Goal: Information Seeking & Learning: Check status

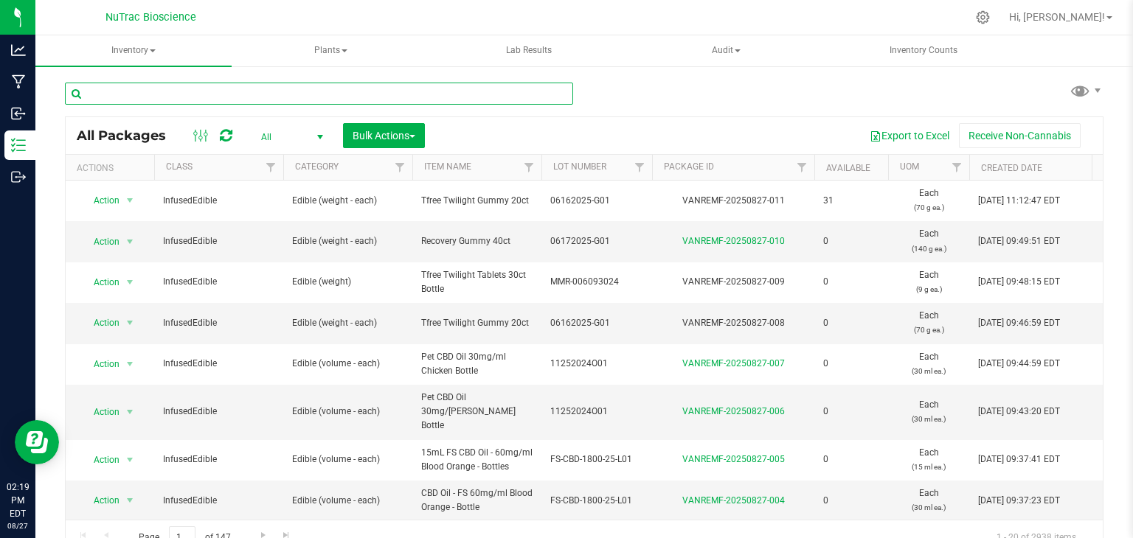
click at [249, 93] on input "text" at bounding box center [319, 94] width 508 height 22
paste input "FS-CBD-Dist-B01.1"
type input "FS-CBD-Dist-B01.1"
click at [249, 93] on input "FS-CBD-Dist-B01.1" at bounding box center [319, 94] width 508 height 22
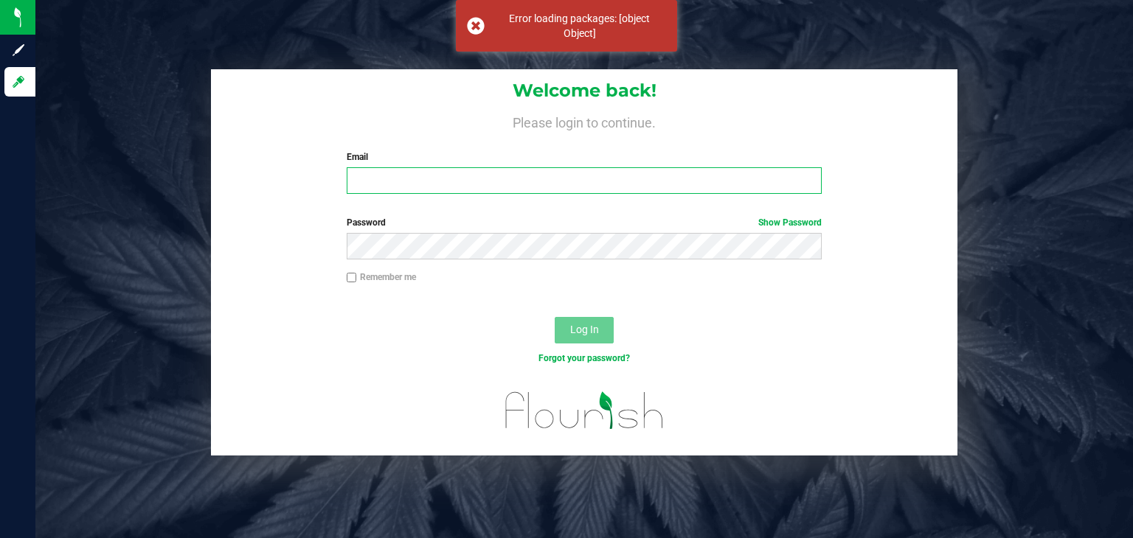
type input "[PERSON_NAME][EMAIL_ADDRESS][DOMAIN_NAME]"
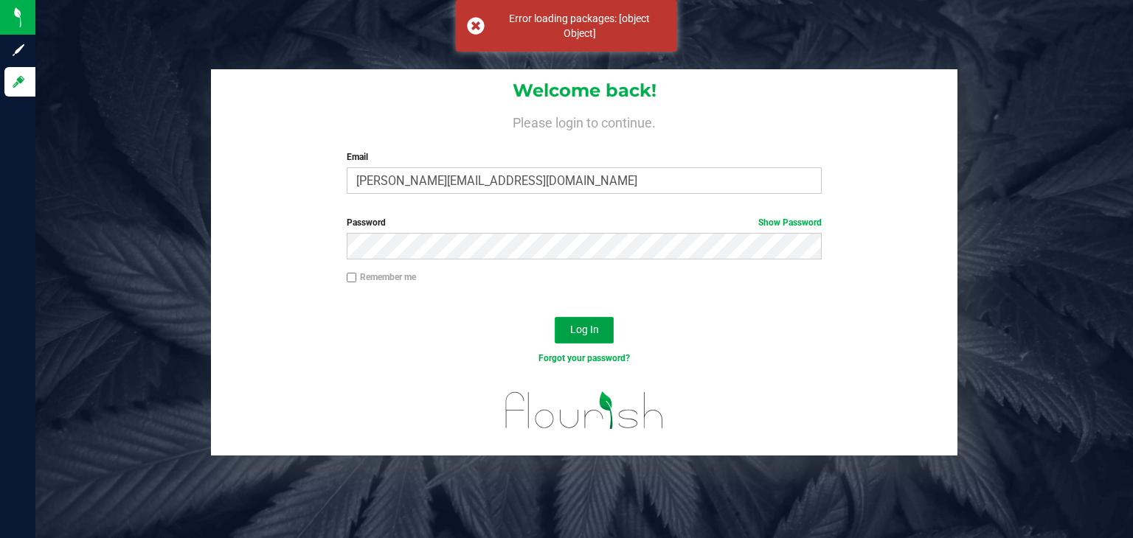
click at [578, 331] on span "Log In" at bounding box center [584, 330] width 29 height 12
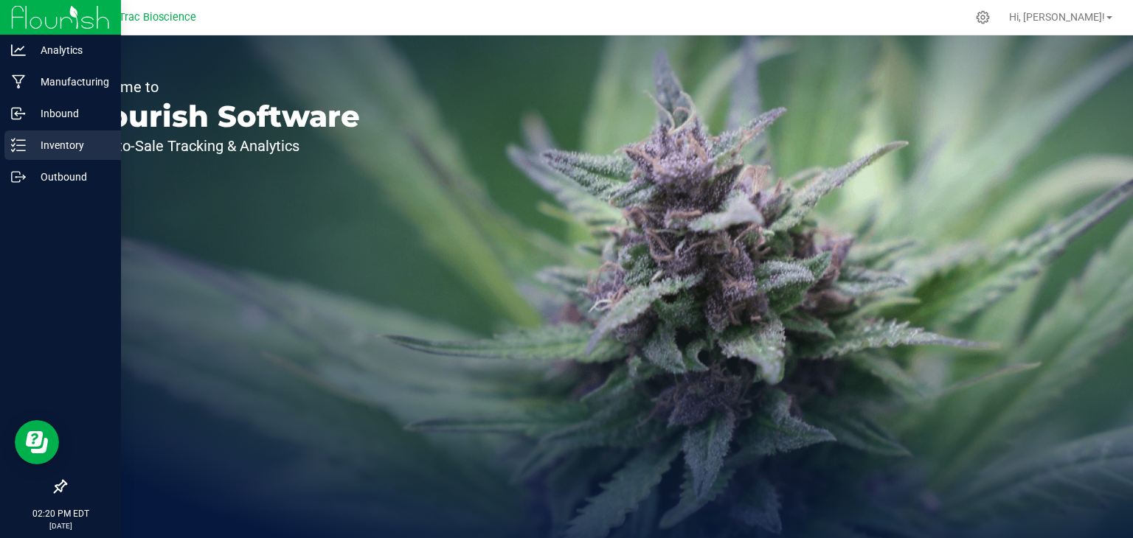
click at [17, 147] on icon at bounding box center [18, 145] width 15 height 15
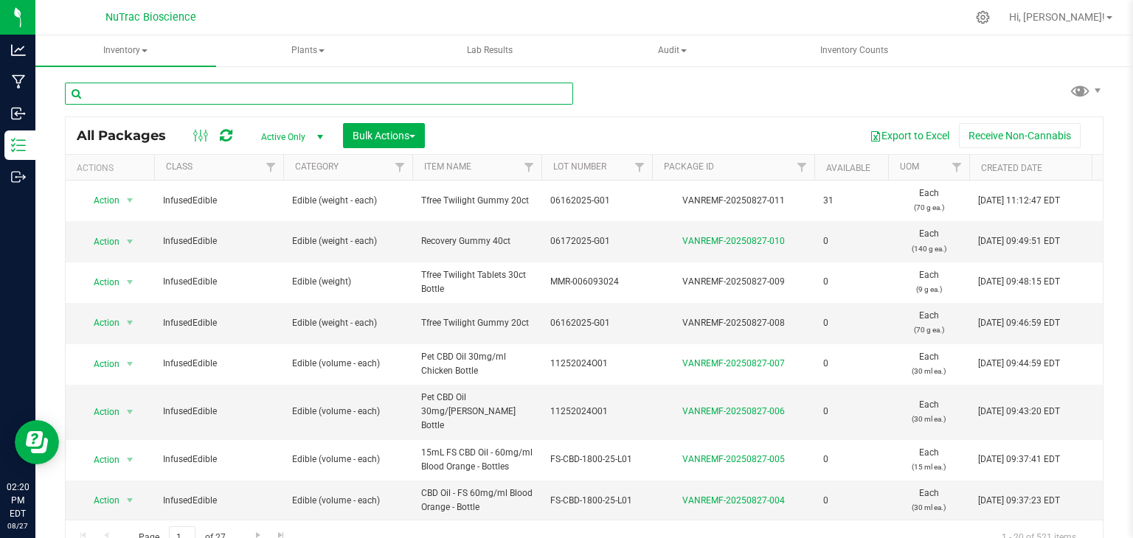
click at [204, 95] on input "text" at bounding box center [319, 94] width 508 height 22
paste input "FS-CBD-Dist-B01.1"
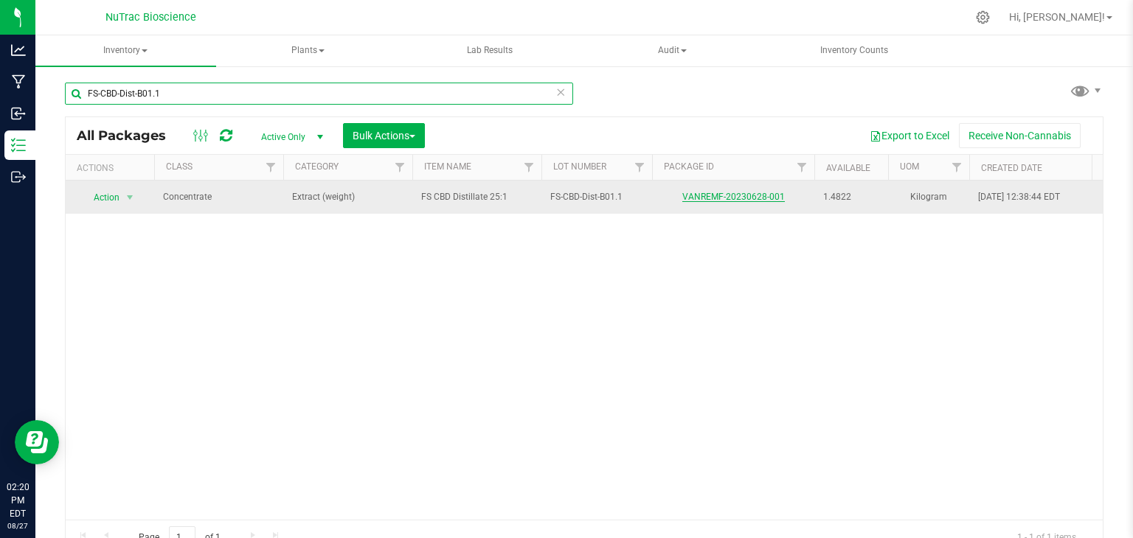
type input "FS-CBD-Dist-B01.1"
click at [719, 198] on link "VANREMF-20230628-001" at bounding box center [733, 197] width 102 height 10
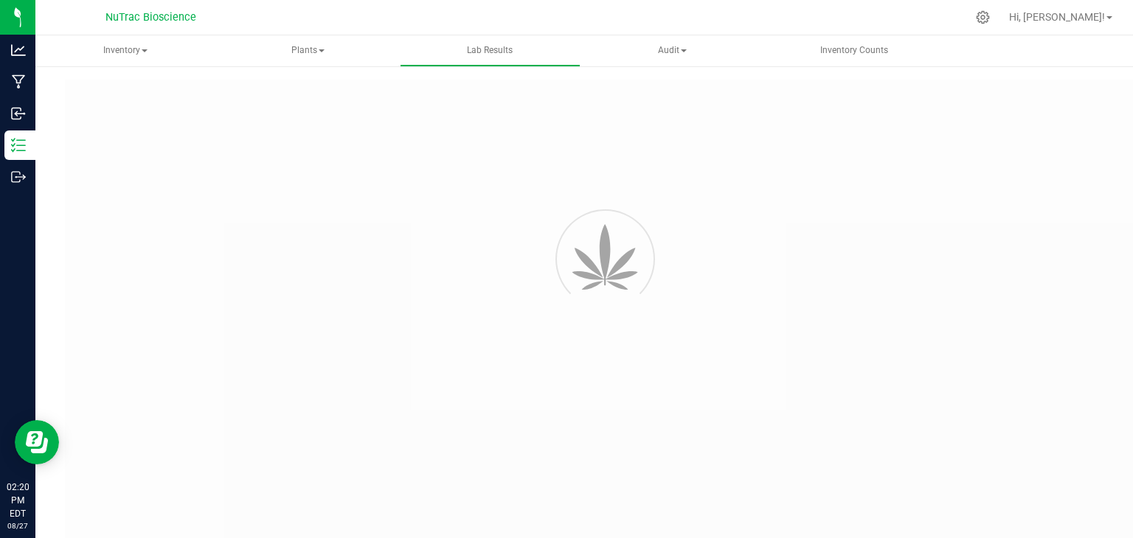
type input "VANREMF-20230628-001"
type input "[PERSON_NAME]-2023-3396"
type input "VANREMF-20230628-001"
type input "[DATE] 4:00 AM"
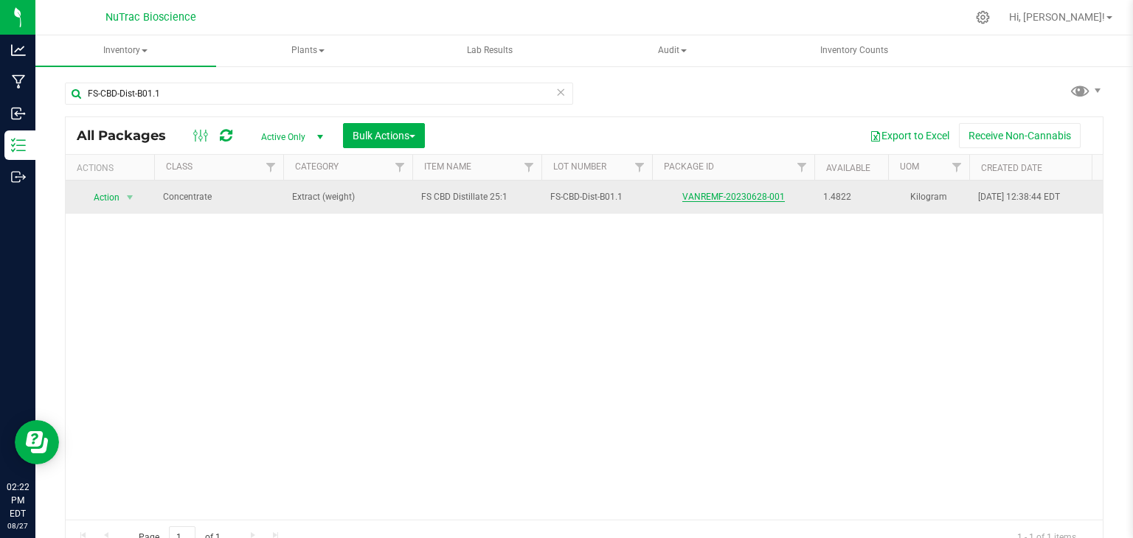
click at [769, 198] on link "VANREMF-20230628-001" at bounding box center [733, 197] width 102 height 10
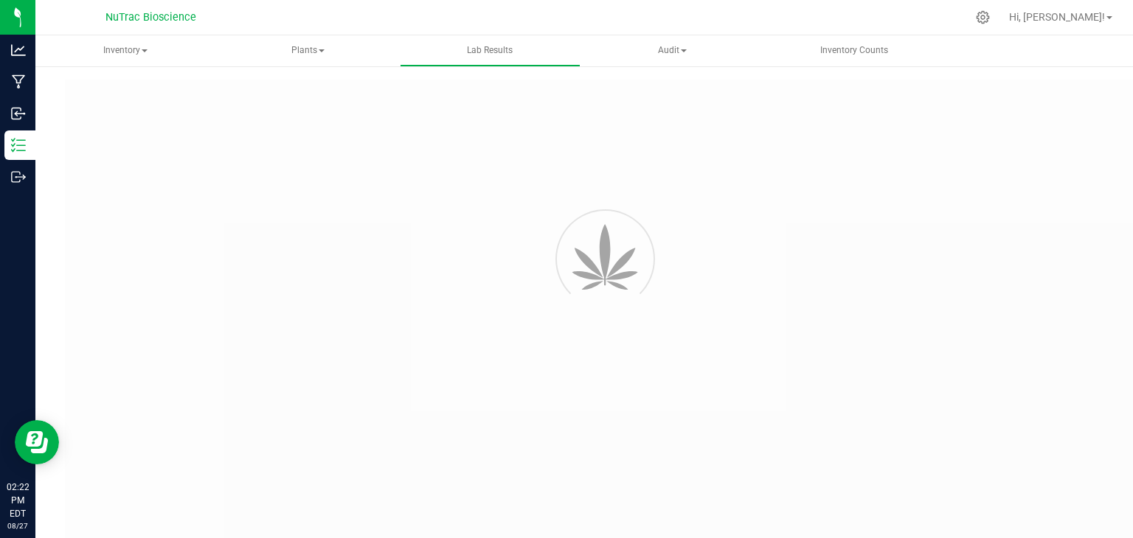
type input "VANREMF-20230628-001"
type input "[PERSON_NAME]-2023-3396"
type input "VANREMF-20230628-001"
type input "[DATE] 4:00 AM"
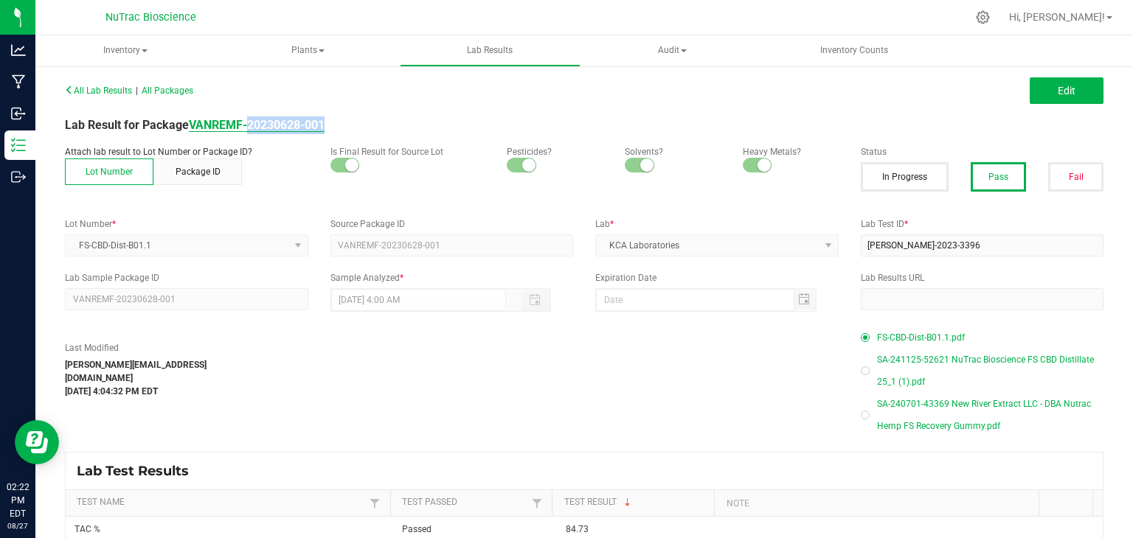
drag, startPoint x: 342, startPoint y: 119, endPoint x: 250, endPoint y: 125, distance: 92.4
click at [250, 125] on div "Lab Result for Package VANREMF-20230628-001" at bounding box center [584, 126] width 1060 height 18
copy strong "20230628-001"
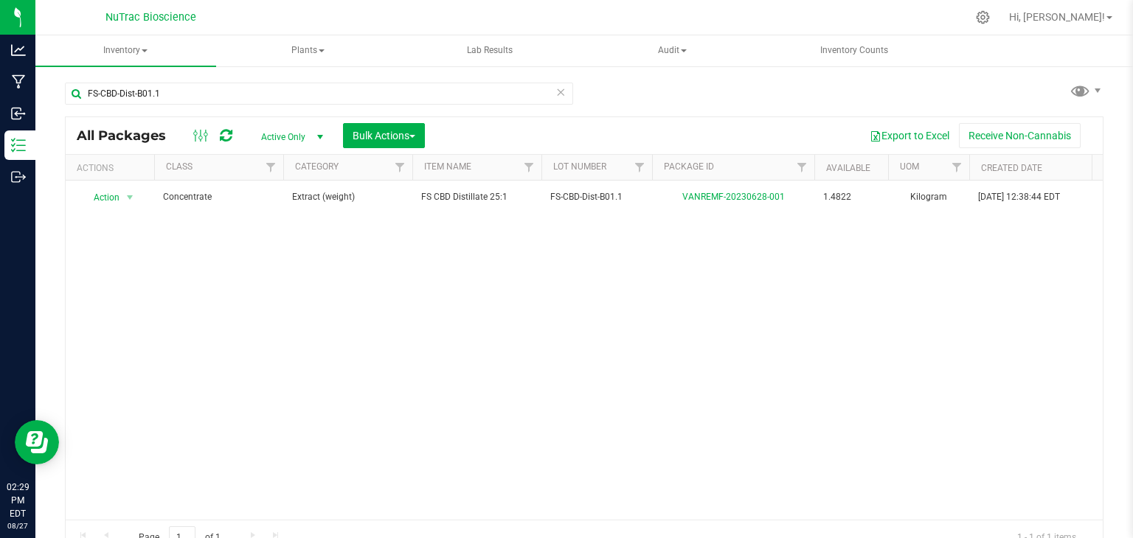
click at [557, 93] on icon at bounding box center [560, 92] width 10 height 18
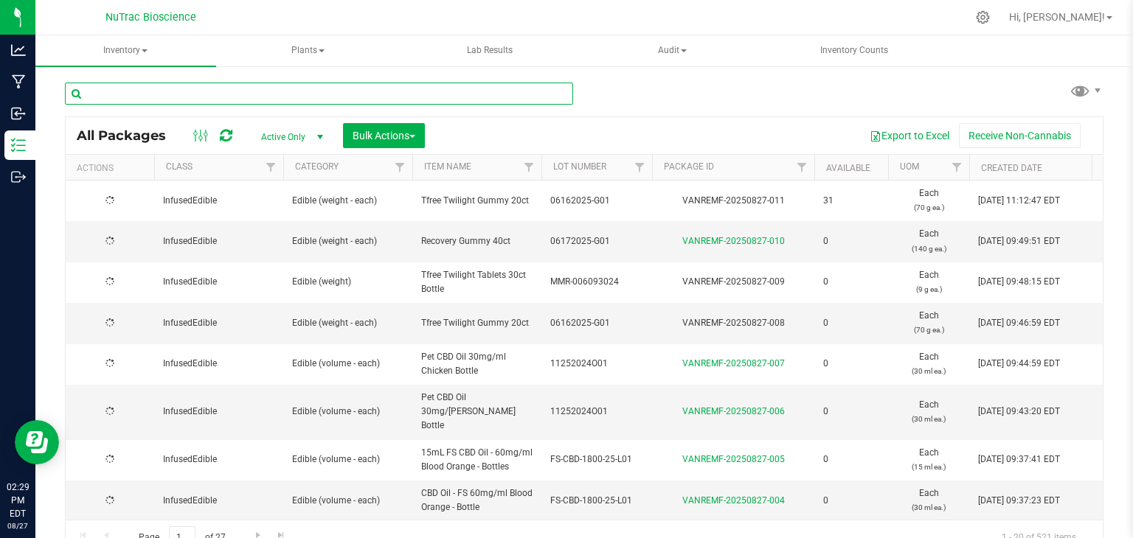
click at [544, 93] on input "text" at bounding box center [319, 94] width 508 height 22
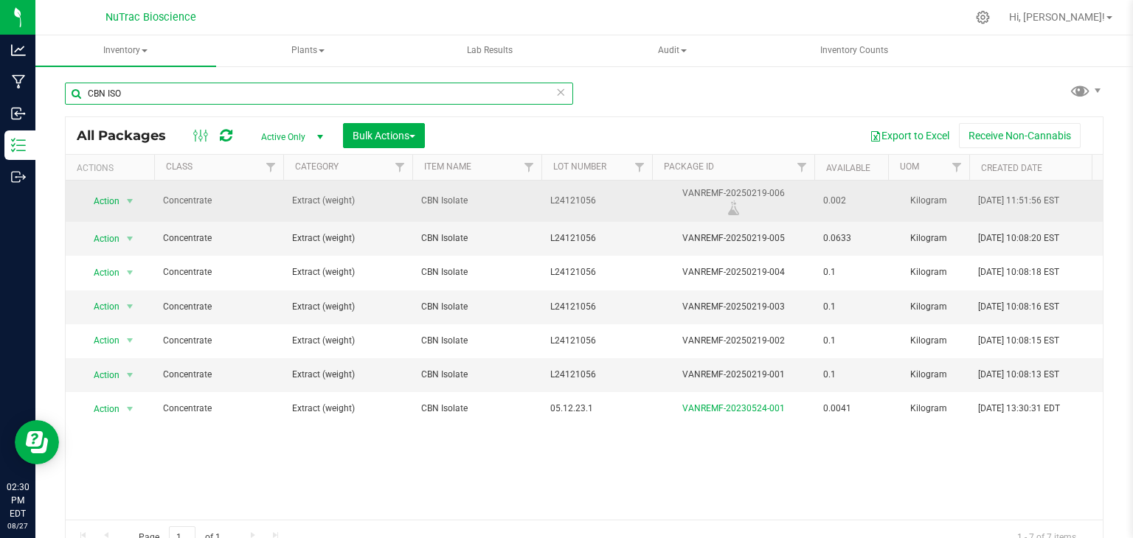
type input "CBN ISO"
drag, startPoint x: 594, startPoint y: 198, endPoint x: 552, endPoint y: 204, distance: 43.3
click at [552, 204] on span "L24121056" at bounding box center [596, 201] width 93 height 14
drag, startPoint x: 629, startPoint y: 199, endPoint x: 526, endPoint y: 206, distance: 103.5
click at [526, 206] on tr "Action Action Adjust qty Create package Edit attributes Global inventory Locate…" at bounding box center [844, 201] width 1556 height 41
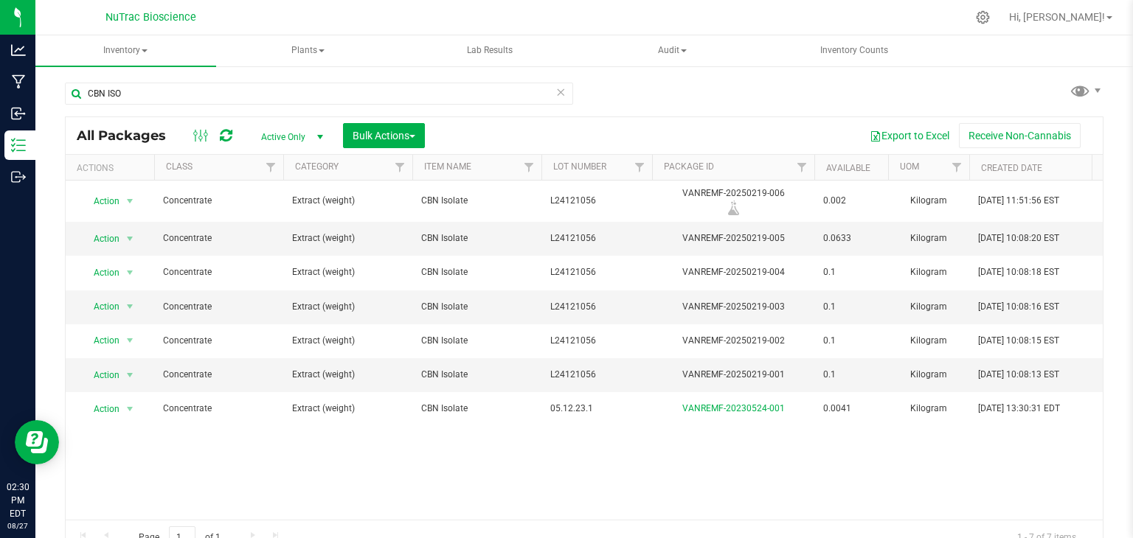
click at [555, 90] on icon at bounding box center [560, 92] width 10 height 18
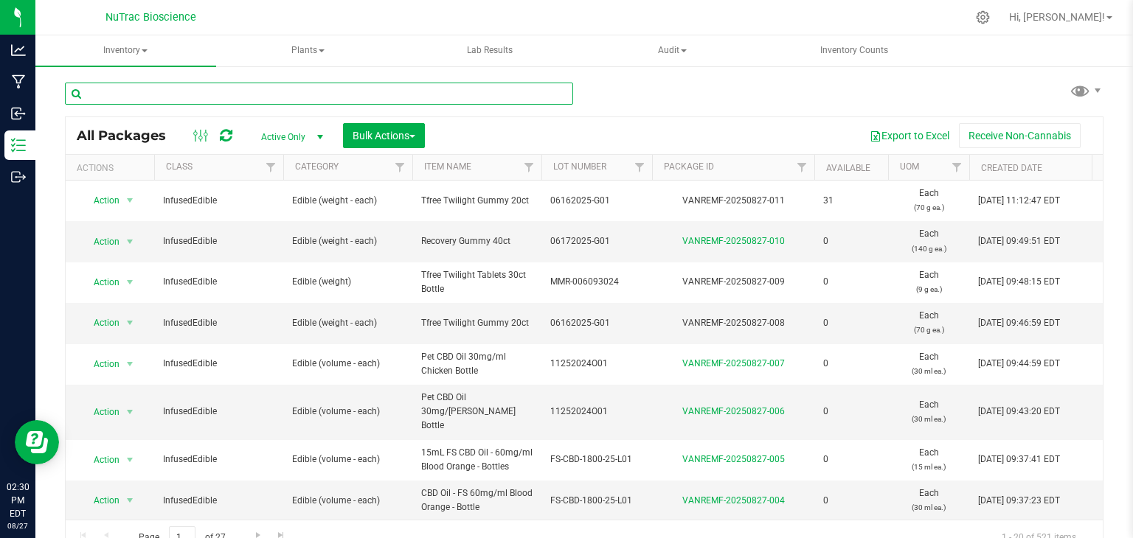
click at [489, 97] on input "text" at bounding box center [319, 94] width 508 height 22
paste input "L24121056"
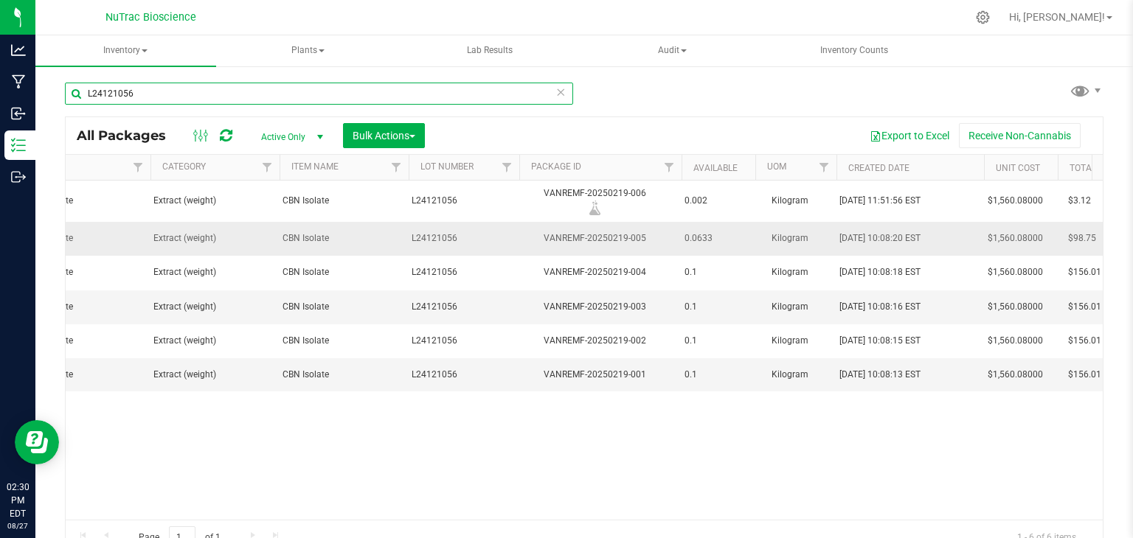
scroll to position [0, 139]
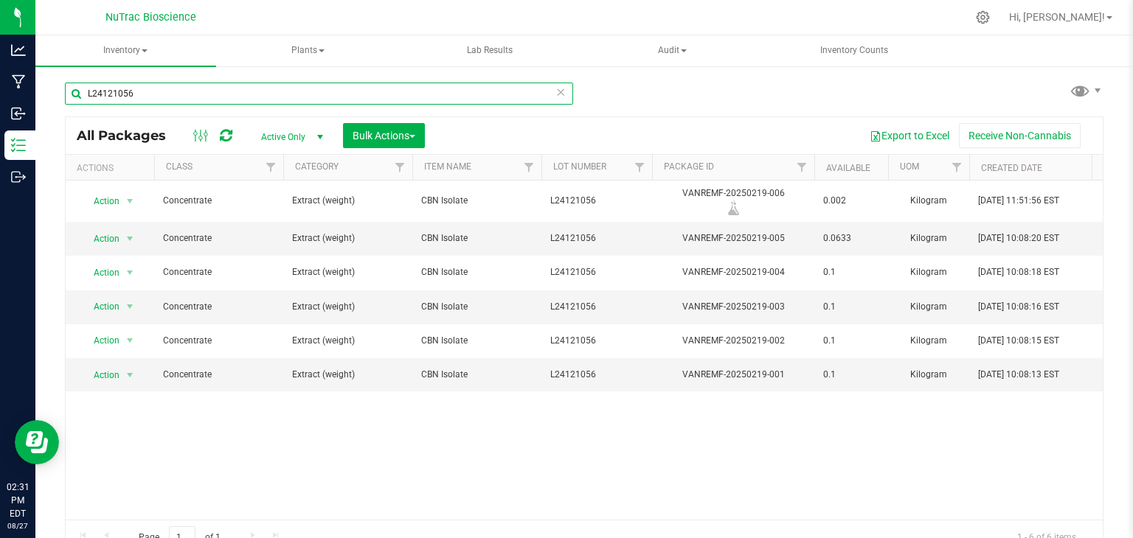
type input "L24121056"
click at [112, 238] on span "Action" at bounding box center [100, 239] width 40 height 21
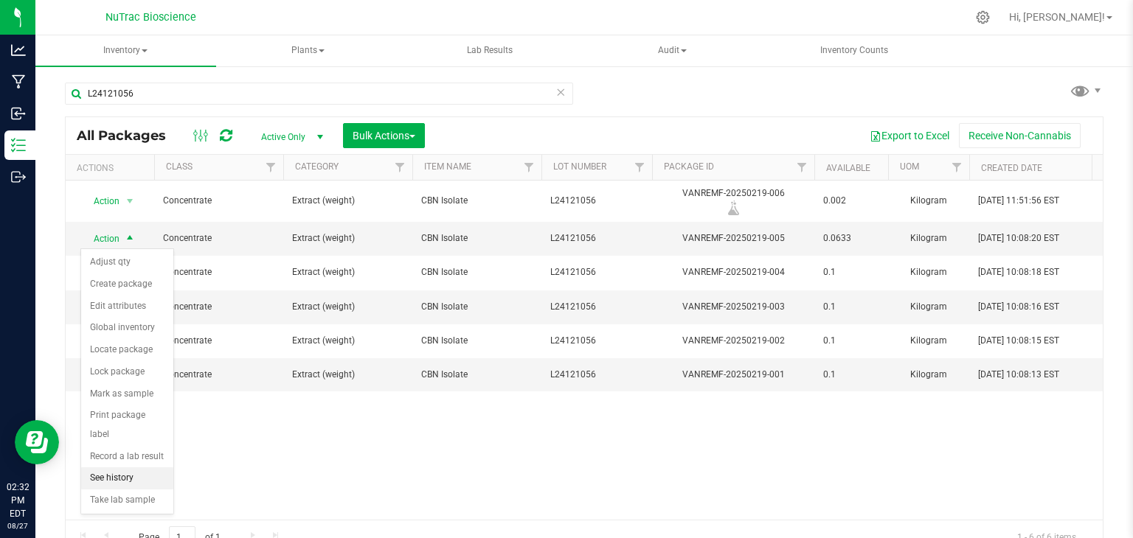
click at [145, 468] on li "See history" at bounding box center [127, 479] width 92 height 22
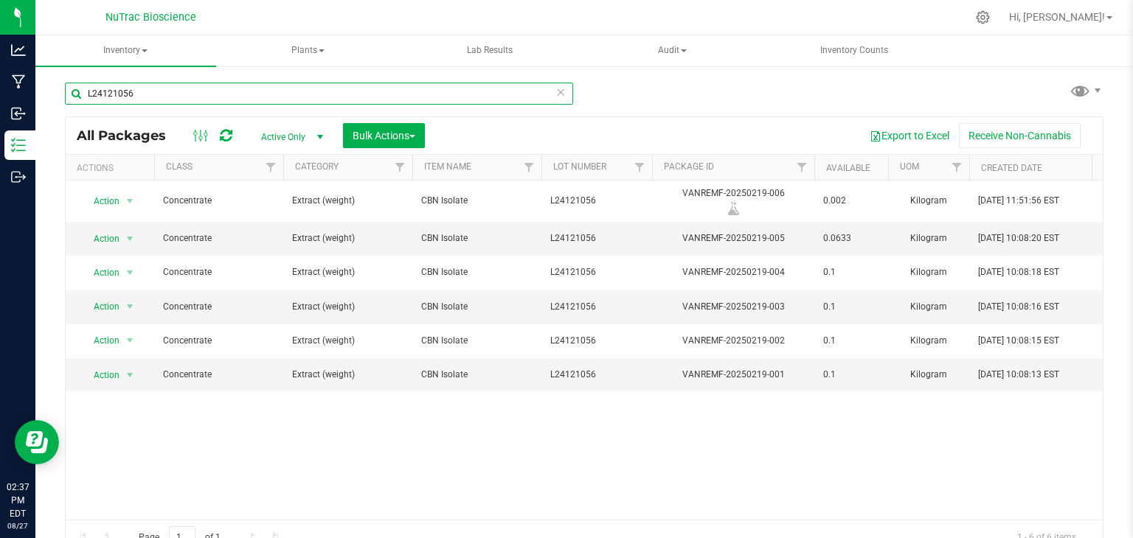
drag, startPoint x: 185, startPoint y: 91, endPoint x: 40, endPoint y: 89, distance: 145.3
click at [40, 89] on div "L24121056 All Packages Active Only Active Only Lab Samples Locked All Bulk Acti…" at bounding box center [583, 290] width 1097 height 450
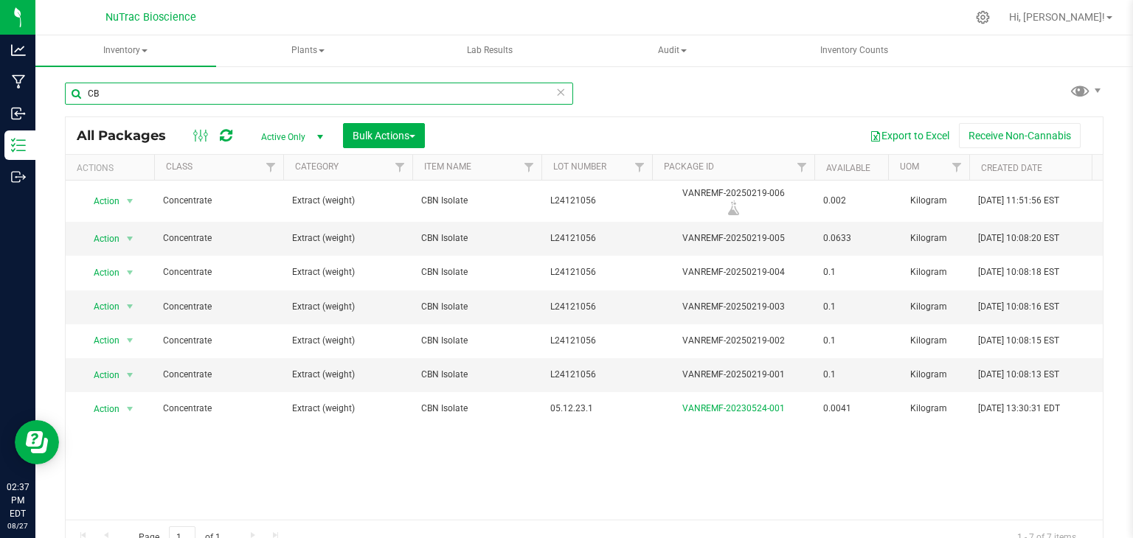
type input "C"
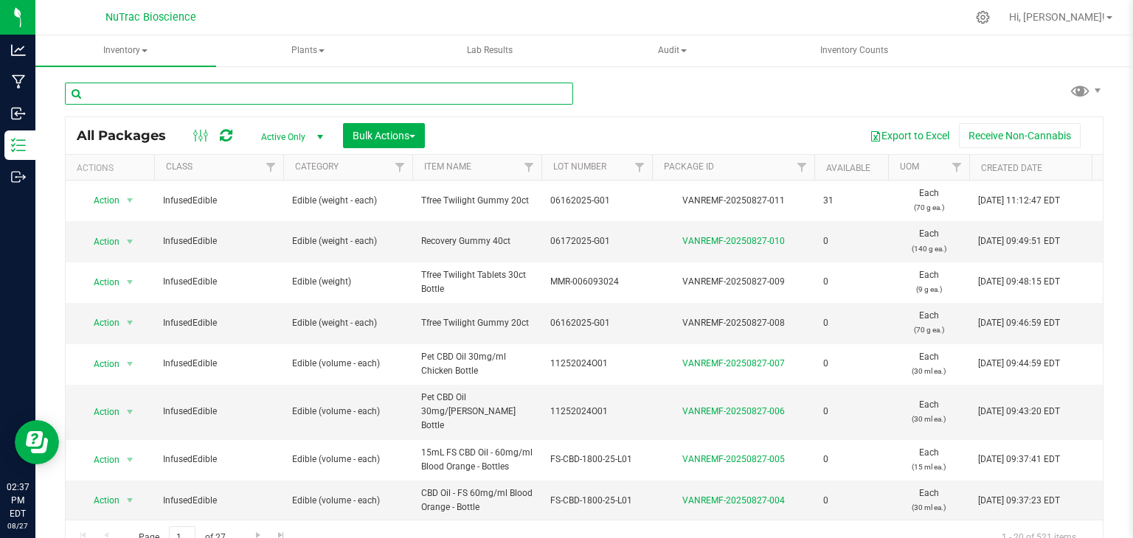
click at [190, 91] on input "text" at bounding box center [319, 94] width 508 height 22
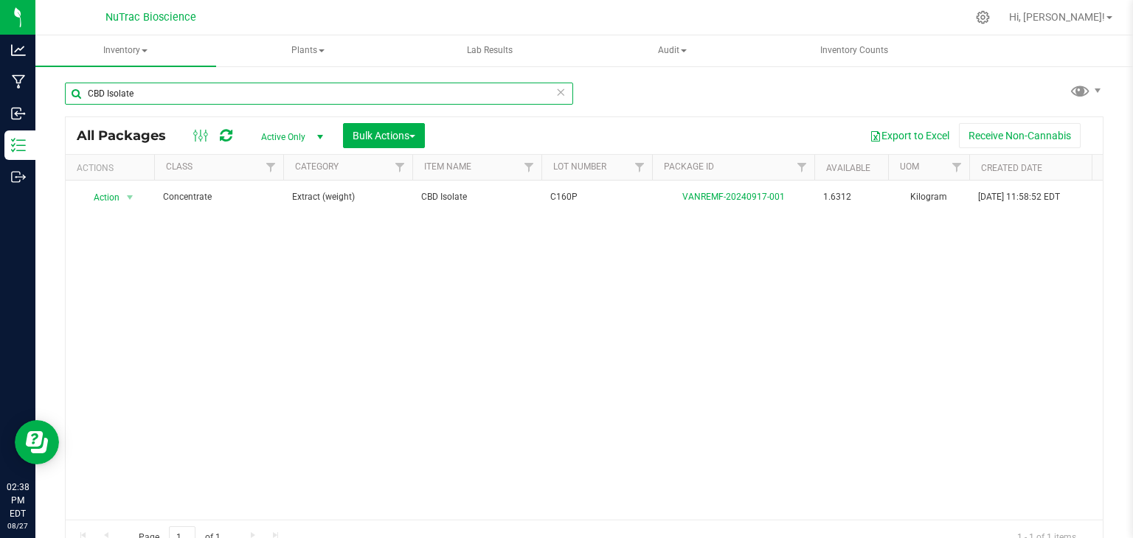
type input "CBD Isolate"
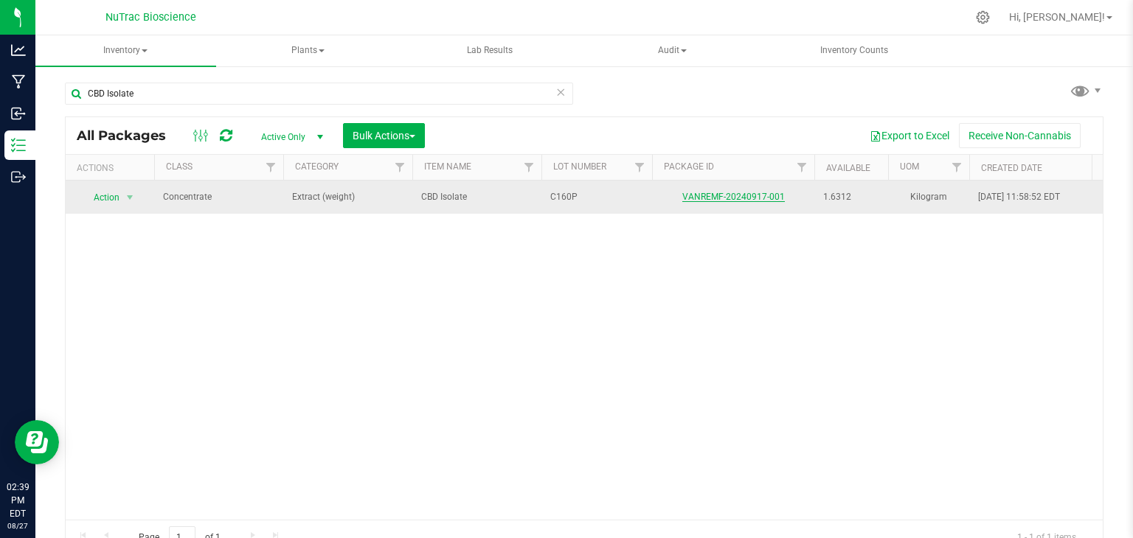
click at [757, 198] on link "VANREMF-20240917-001" at bounding box center [733, 197] width 102 height 10
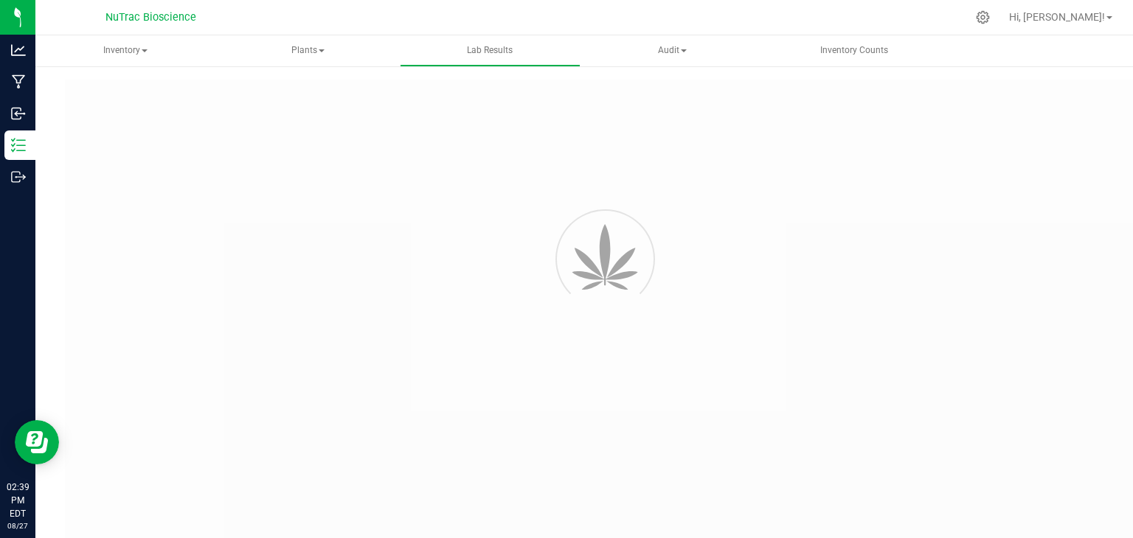
type input "VANREMF-20241025-007"
type input "50789"
type input "VANREMF-20241025-007"
type input "[DATE] 4:00 AM"
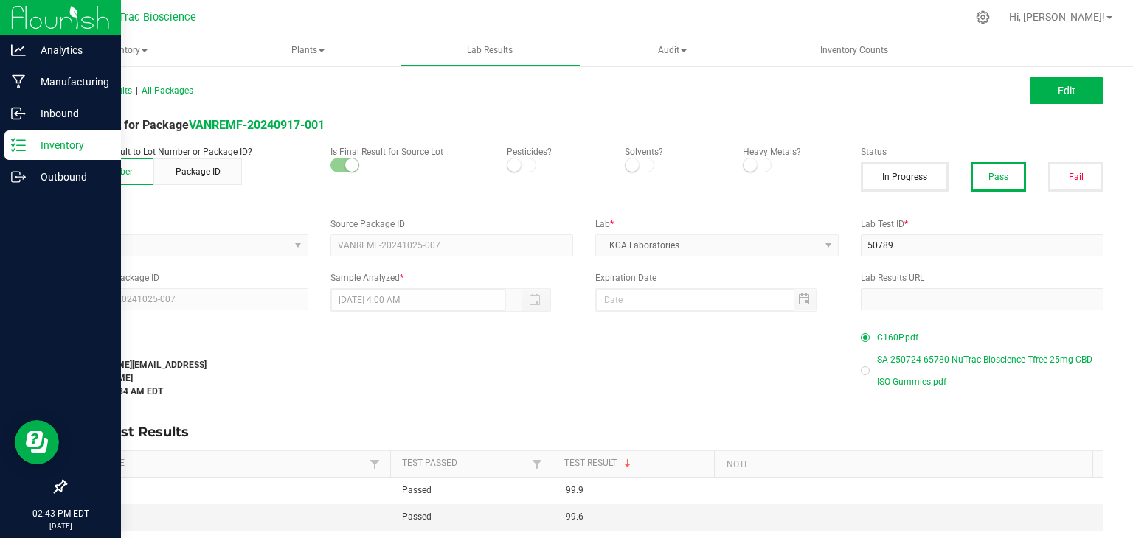
click at [38, 150] on p "Inventory" at bounding box center [70, 145] width 88 height 18
